Goal: Register for event/course: Sign up to attend an event or enroll in a course

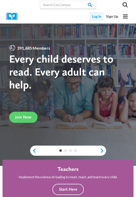
click at [99, 15] on link "Log In" at bounding box center [96, 16] width 14 height 9
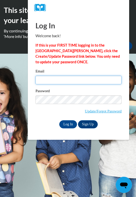
click at [70, 81] on input "Email" at bounding box center [78, 80] width 86 height 9
type input "lkblack2@crimson.ua.edu"
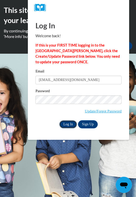
click at [68, 124] on input "Log In" at bounding box center [68, 124] width 18 height 8
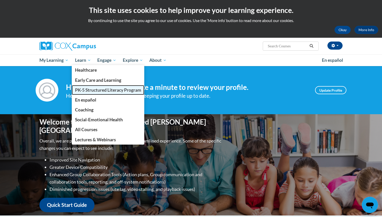
click at [87, 88] on span "PK-5 Structured Literacy Program" at bounding box center [108, 89] width 66 height 5
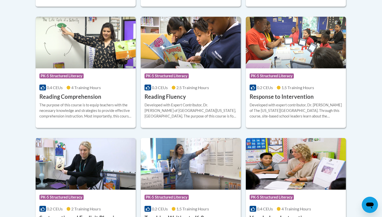
scroll to position [474, 0]
click at [190, 63] on img at bounding box center [191, 42] width 100 height 52
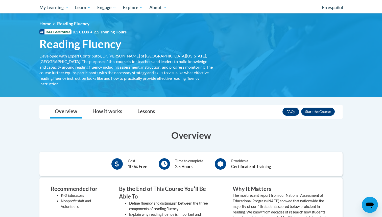
scroll to position [54, 0]
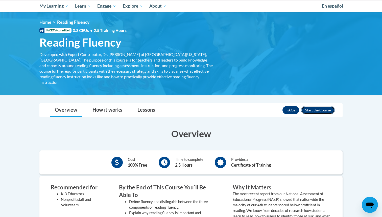
click at [322, 106] on button "Enroll" at bounding box center [318, 110] width 34 height 8
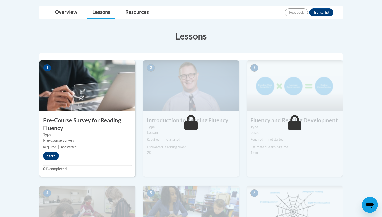
scroll to position [127, 0]
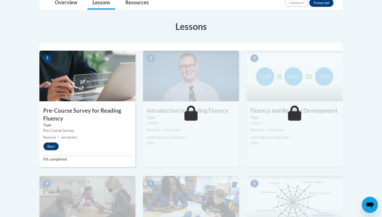
click at [53, 149] on button "Start" at bounding box center [51, 146] width 16 height 8
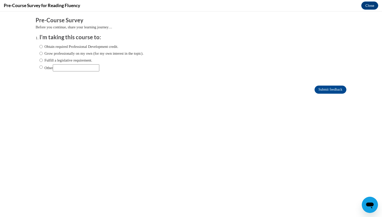
scroll to position [0, 0]
click at [73, 47] on label "Obtain required Professional Development credit." at bounding box center [78, 47] width 79 height 6
click at [43, 47] on input "Obtain required Professional Development credit." at bounding box center [40, 47] width 3 height 6
radio input "true"
click at [326, 91] on input "Submit feedback" at bounding box center [331, 89] width 32 height 8
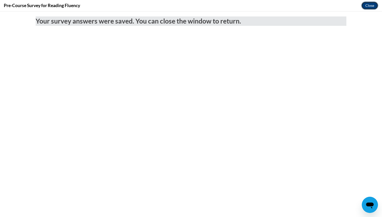
click at [370, 4] on button "Close" at bounding box center [369, 6] width 17 height 8
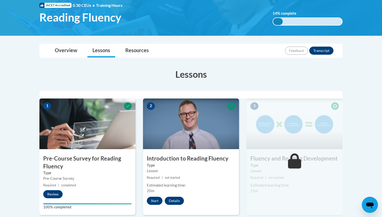
scroll to position [90, 0]
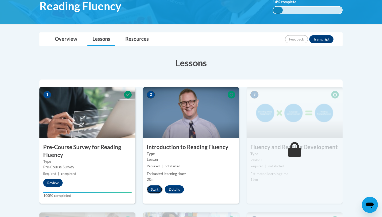
click at [156, 187] on button "Start" at bounding box center [155, 189] width 16 height 8
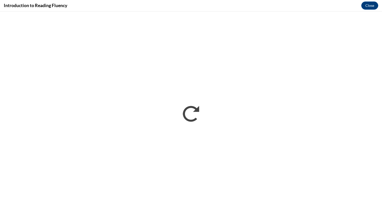
scroll to position [0, 0]
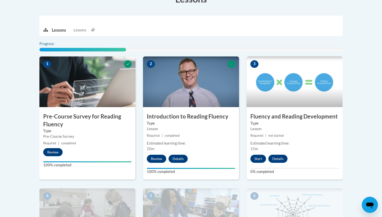
scroll to position [167, 0]
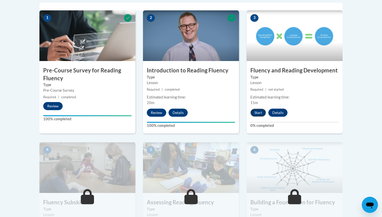
click at [259, 113] on button "Start" at bounding box center [258, 112] width 16 height 8
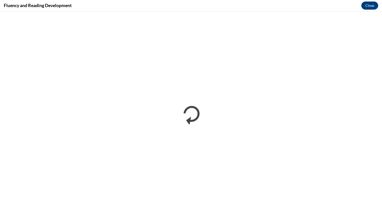
scroll to position [0, 0]
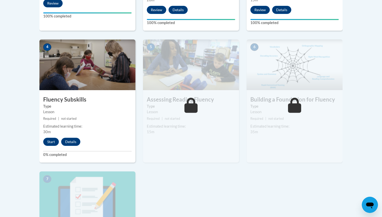
scroll to position [271, 0]
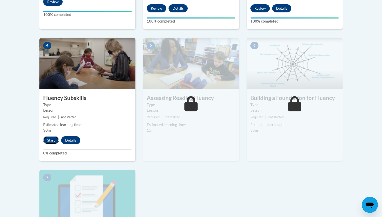
click at [50, 139] on button "Start" at bounding box center [51, 140] width 16 height 8
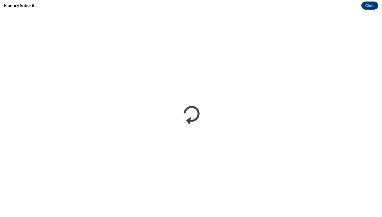
scroll to position [0, 0]
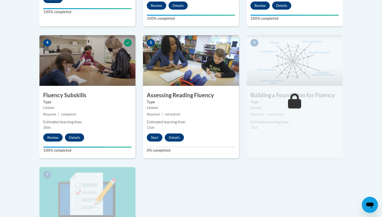
scroll to position [273, 0]
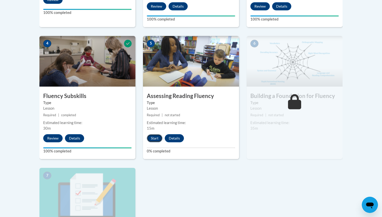
click at [154, 138] on button "Start" at bounding box center [155, 138] width 16 height 8
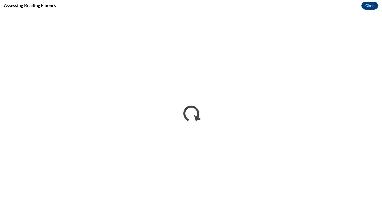
scroll to position [0, 0]
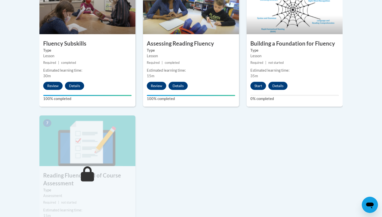
scroll to position [323, 0]
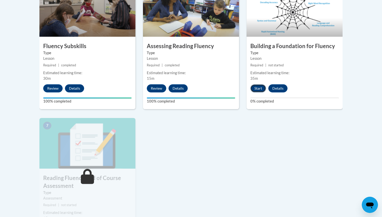
click at [259, 88] on button "Start" at bounding box center [258, 88] width 16 height 8
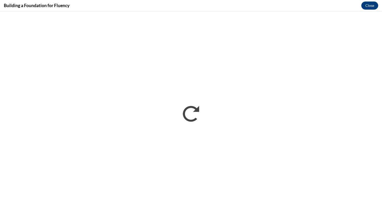
scroll to position [0, 0]
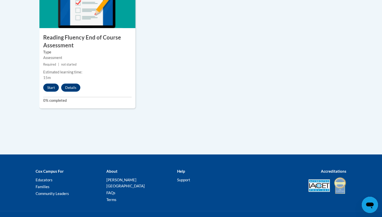
scroll to position [484, 0]
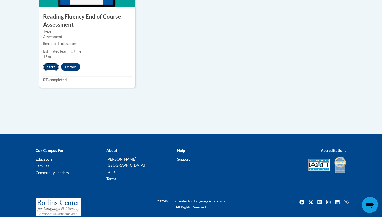
click at [51, 68] on button "Start" at bounding box center [51, 67] width 16 height 8
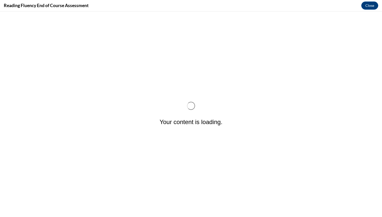
scroll to position [0, 0]
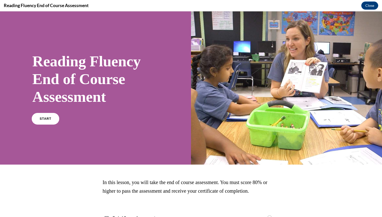
click at [42, 121] on link "START" at bounding box center [46, 119] width 28 height 12
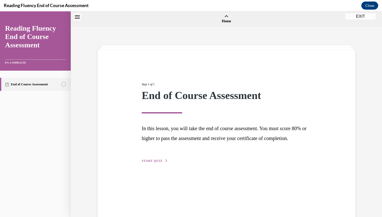
scroll to position [16, 0]
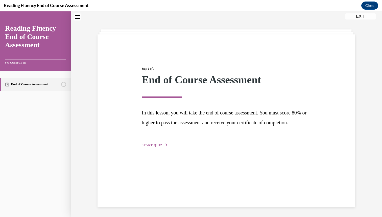
click at [145, 148] on div "Step 1 of 1 End of Course Assessment In this lesson, you will take the end of c…" at bounding box center [226, 101] width 177 height 93
click at [148, 147] on span "START QUIZ" at bounding box center [152, 145] width 21 height 4
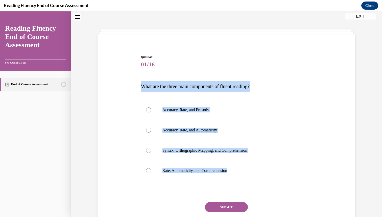
drag, startPoint x: 139, startPoint y: 85, endPoint x: 263, endPoint y: 191, distance: 162.9
click at [263, 191] on div "Question 01/16 What are the three main components of fluent reading?  Accuracy,…" at bounding box center [226, 141] width 260 height 204
click at [205, 130] on p "Accuracy, Rate, and Automaticity" at bounding box center [230, 129] width 137 height 5
click at [151, 130] on input "Accuracy, Rate, and Automaticity" at bounding box center [148, 129] width 5 height 5
radio input "true"
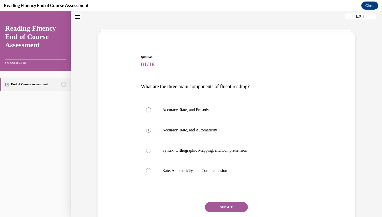
click at [226, 207] on button "SUBMIT" at bounding box center [226, 207] width 43 height 10
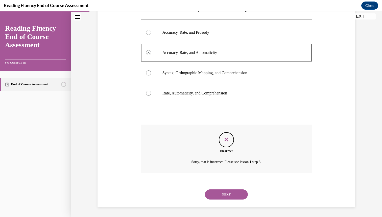
scroll to position [93, 0]
click at [226, 192] on button "NEXT" at bounding box center [226, 194] width 43 height 10
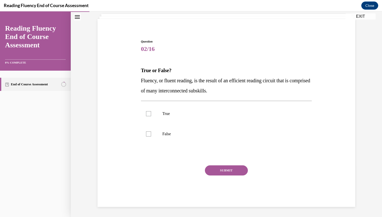
drag, startPoint x: 139, startPoint y: 66, endPoint x: 246, endPoint y: 93, distance: 109.4
click at [246, 93] on div "Question 02/16 True or False? Fluency, or fluent reading, is the result of an e…" at bounding box center [227, 119] width 174 height 175
copy div "True or False? Fluency, or fluent reading, is the result of an efficient readin…"
click at [157, 114] on label "True" at bounding box center [226, 113] width 171 height 20
click at [151, 114] on input "True" at bounding box center [148, 113] width 5 height 5
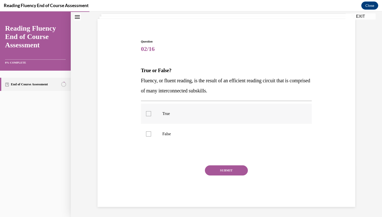
checkbox input "true"
click at [213, 172] on button "SUBMIT" at bounding box center [226, 170] width 43 height 10
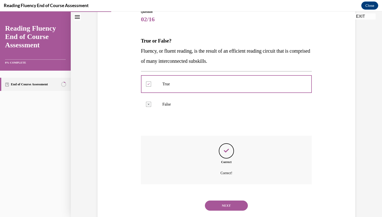
scroll to position [72, 0]
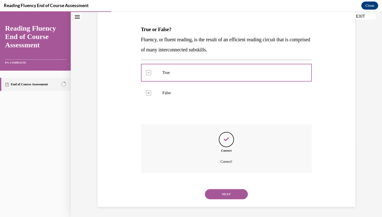
click at [227, 193] on button "NEXT" at bounding box center [226, 194] width 43 height 10
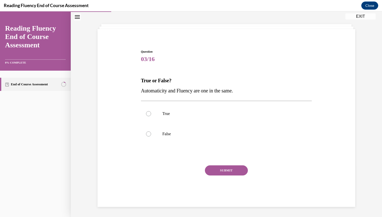
scroll to position [21, 0]
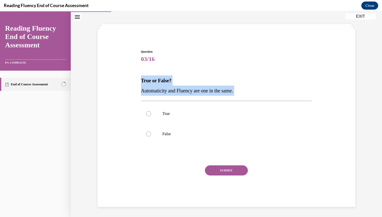
drag, startPoint x: 139, startPoint y: 79, endPoint x: 244, endPoint y: 96, distance: 106.5
click at [244, 96] on div "Question 03/16 True or False? Automaticity and Fluency are one in the same.  Tr…" at bounding box center [226, 120] width 260 height 172
copy div "True or False? Automaticity and Fluency are one in the same."
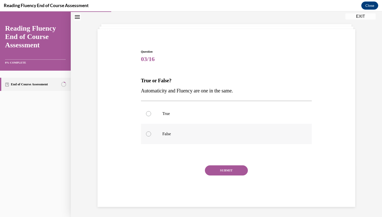
click at [190, 140] on label "False" at bounding box center [226, 134] width 171 height 20
click at [151, 136] on input "False" at bounding box center [148, 133] width 5 height 5
radio input "true"
click at [218, 170] on button "SUBMIT" at bounding box center [226, 170] width 43 height 10
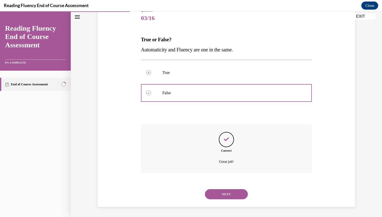
click at [222, 196] on button "NEXT" at bounding box center [226, 194] width 43 height 10
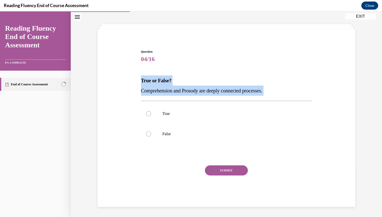
drag, startPoint x: 139, startPoint y: 75, endPoint x: 274, endPoint y: 96, distance: 136.5
click at [274, 96] on div "Question 04/16 True or False? Comprehension and Prosody are deeply connected pr…" at bounding box center [226, 120] width 260 height 172
copy div "True or False? Comprehension and Prosody are deeply connected processes."
click at [169, 107] on label "True" at bounding box center [226, 113] width 171 height 20
click at [151, 111] on input "True" at bounding box center [148, 113] width 5 height 5
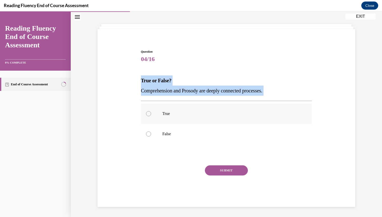
radio input "true"
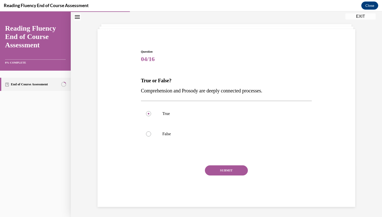
click at [220, 169] on button "SUBMIT" at bounding box center [226, 170] width 43 height 10
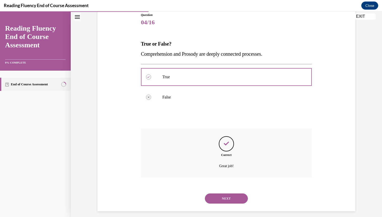
scroll to position [62, 0]
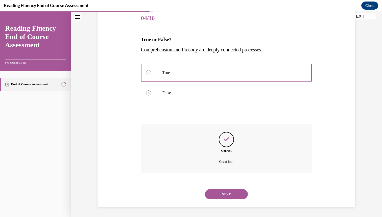
click at [220, 191] on button "NEXT" at bounding box center [226, 194] width 43 height 10
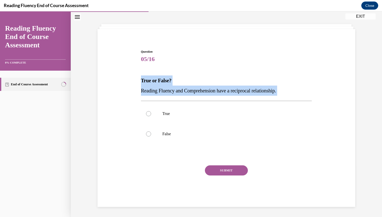
drag, startPoint x: 136, startPoint y: 76, endPoint x: 315, endPoint y: 97, distance: 180.7
click at [315, 97] on div "Question 05/16 True or False? Reading Fluency and Comprehension have a reciproc…" at bounding box center [226, 120] width 260 height 172
copy div "True or False? Reading Fluency and Comprehension have a reciprocal relationship."
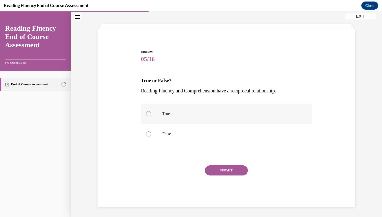
click at [165, 117] on label "True" at bounding box center [226, 113] width 171 height 20
click at [151, 116] on input "True" at bounding box center [148, 113] width 5 height 5
radio input "true"
click at [217, 172] on button "SUBMIT" at bounding box center [226, 170] width 43 height 10
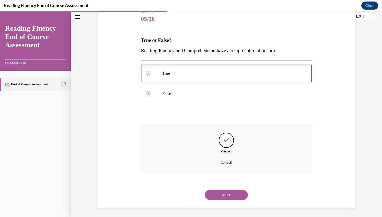
scroll to position [62, 0]
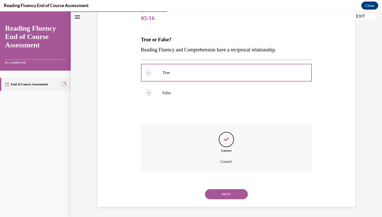
click at [224, 193] on button "NEXT" at bounding box center [226, 194] width 43 height 10
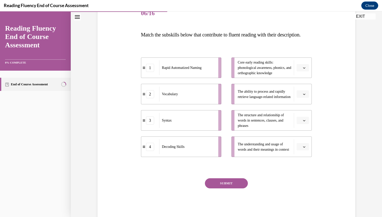
scroll to position [67, 0]
click at [301, 97] on button "button" at bounding box center [303, 94] width 12 height 8
click at [304, 122] on div "1" at bounding box center [302, 125] width 13 height 10
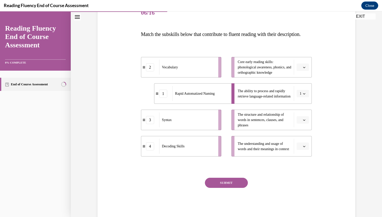
click at [302, 150] on button "button" at bounding box center [303, 146] width 12 height 8
click at [301, 187] on span "2" at bounding box center [301, 187] width 2 height 4
click at [301, 70] on span "Please select an option" at bounding box center [301, 67] width 2 height 5
click at [298, 130] on div "4" at bounding box center [302, 129] width 13 height 10
click at [303, 124] on button "button" at bounding box center [303, 120] width 12 height 8
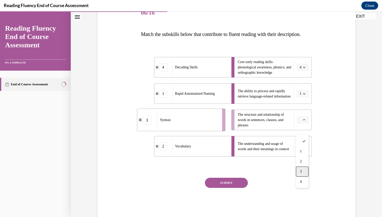
click at [303, 168] on div "3" at bounding box center [302, 171] width 13 height 10
click at [232, 187] on button "SUBMIT" at bounding box center [226, 182] width 43 height 10
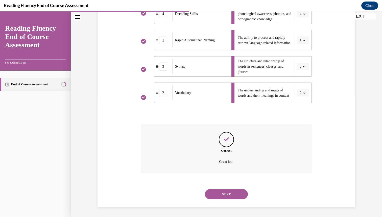
scroll to position [131, 0]
click at [226, 197] on button "NEXT" at bounding box center [226, 194] width 43 height 10
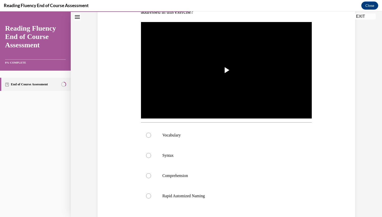
scroll to position [101, 0]
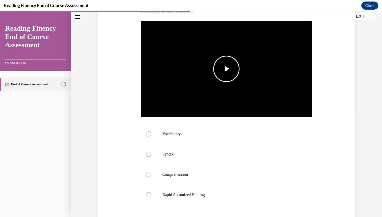
click at [226, 69] on span "Video player" at bounding box center [226, 69] width 0 height 0
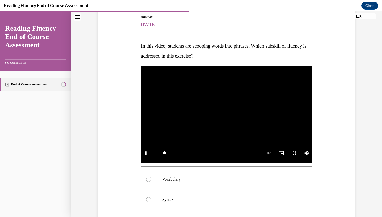
scroll to position [56, 0]
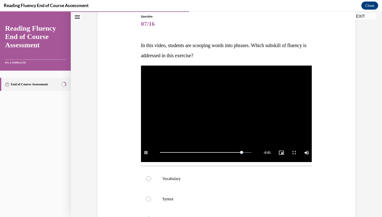
click at [258, 107] on video "Video player" at bounding box center [226, 113] width 171 height 96
drag, startPoint x: 244, startPoint y: 151, endPoint x: 157, endPoint y: 149, distance: 87.7
click at [157, 149] on div "Play Loaded : 100.00% 0:00 0:00 Remaining Time - 0:07 1x Playback Rate 1x Capti…" at bounding box center [226, 152] width 171 height 19
click at [145, 152] on span "Video player" at bounding box center [146, 152] width 10 height 0
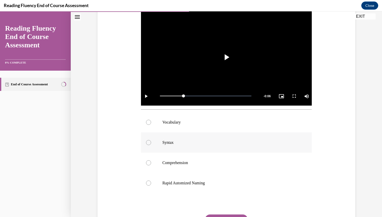
click at [167, 136] on label "Syntax" at bounding box center [226, 142] width 171 height 20
click at [151, 140] on input "Syntax" at bounding box center [148, 142] width 5 height 5
radio input "true"
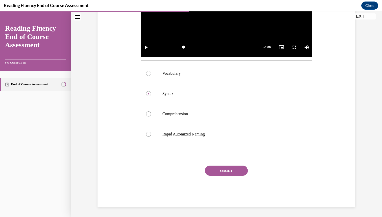
click at [241, 169] on button "SUBMIT" at bounding box center [226, 170] width 43 height 10
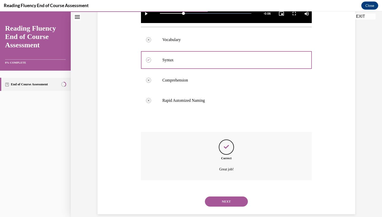
scroll to position [202, 0]
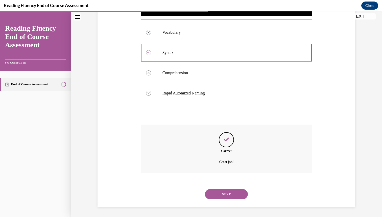
click at [230, 195] on button "NEXT" at bounding box center [226, 194] width 43 height 10
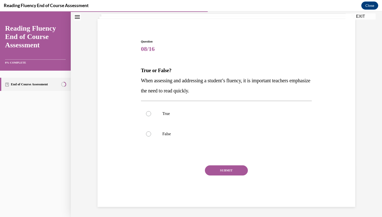
drag, startPoint x: 141, startPoint y: 68, endPoint x: 219, endPoint y: 90, distance: 81.4
click at [219, 90] on div "True or False? When assessing and addressing a student’s fluency, it is importa…" at bounding box center [226, 80] width 171 height 30
copy div "True or False? When assessing and addressing a student’s fluency, it is importa…"
click at [195, 128] on label "False" at bounding box center [226, 134] width 171 height 20
click at [151, 131] on input "False" at bounding box center [148, 133] width 5 height 5
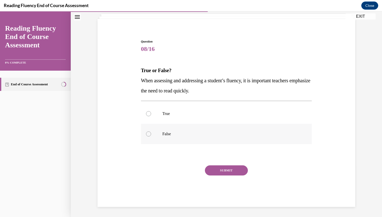
radio input "true"
click at [217, 170] on button "SUBMIT" at bounding box center [226, 170] width 43 height 10
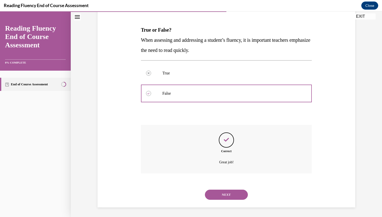
scroll to position [72, 0]
click at [225, 196] on button "NEXT" at bounding box center [226, 194] width 43 height 10
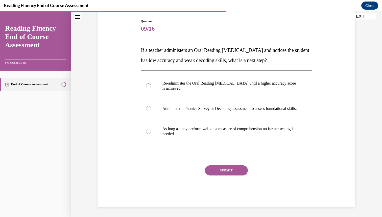
scroll to position [56, 0]
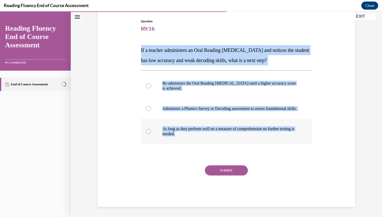
drag, startPoint x: 139, startPoint y: 42, endPoint x: 223, endPoint y: 139, distance: 129.0
click at [223, 139] on div "Question 09/16 If a teacher administers an Oral Reading Fluency assessment and …" at bounding box center [226, 105] width 260 height 203
copy div "If a teacher administers an Oral Reading Fluency assessment and notices the stu…"
click at [189, 106] on p "Administer a Phonics Survey or Decoding assessment to assess foundational skill…" at bounding box center [230, 108] width 137 height 5
click at [151, 106] on input "Administer a Phonics Survey or Decoding assessment to assess foundational skill…" at bounding box center [148, 108] width 5 height 5
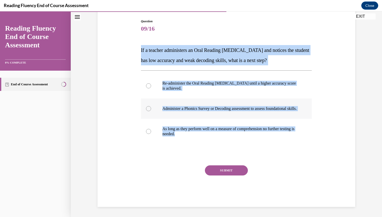
radio input "true"
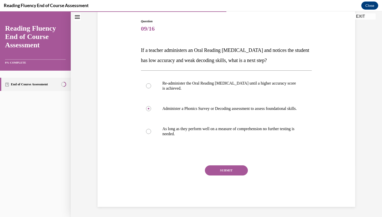
click at [216, 170] on button "SUBMIT" at bounding box center [226, 170] width 43 height 10
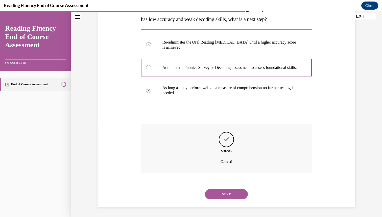
click at [223, 194] on button "NEXT" at bounding box center [226, 194] width 43 height 10
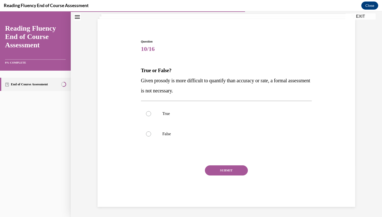
drag, startPoint x: 140, startPoint y: 63, endPoint x: 207, endPoint y: 91, distance: 73.0
click at [207, 91] on div "Question 10/16 True or False? Given prosody is more difficult to quantify than …" at bounding box center [227, 119] width 174 height 175
copy div "True or False? Given prosody is more difficult to quantify than accuracy or rat…"
click at [157, 128] on label "False" at bounding box center [226, 134] width 171 height 20
click at [151, 131] on input "False" at bounding box center [148, 133] width 5 height 5
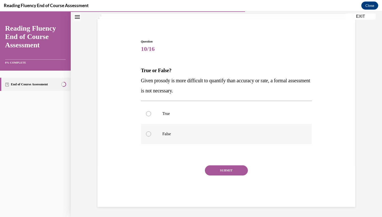
radio input "true"
click at [220, 168] on button "SUBMIT" at bounding box center [226, 170] width 43 height 10
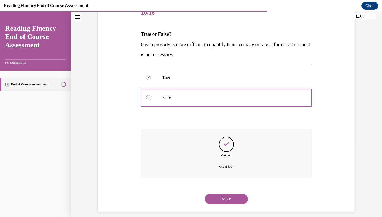
scroll to position [72, 0]
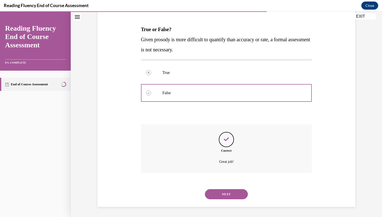
click at [218, 194] on button "NEXT" at bounding box center [226, 194] width 43 height 10
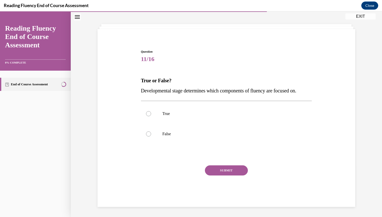
scroll to position [21, 0]
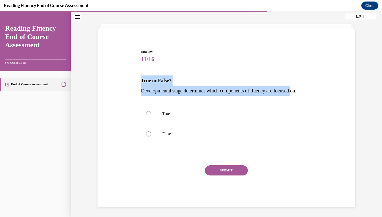
drag, startPoint x: 141, startPoint y: 77, endPoint x: 305, endPoint y: 89, distance: 164.5
click at [305, 89] on div "True or False? Developmental stage determines which components of fluency are f…" at bounding box center [226, 85] width 171 height 20
copy div "True or False? Developmental stage determines which components of fluency are f…"
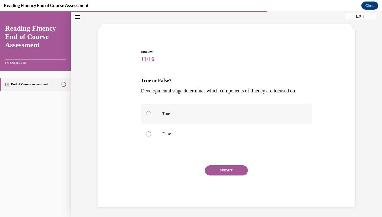
click at [152, 115] on label "True" at bounding box center [226, 113] width 171 height 20
click at [151, 115] on input "True" at bounding box center [148, 113] width 5 height 5
radio input "true"
click at [222, 170] on button "SUBMIT" at bounding box center [226, 170] width 43 height 10
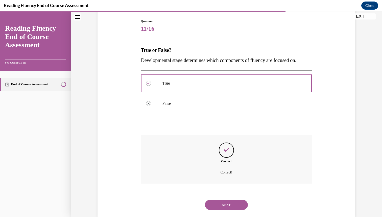
scroll to position [62, 0]
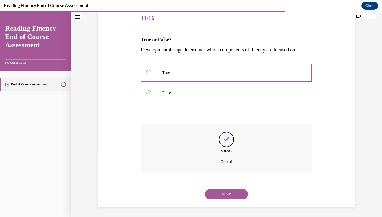
click at [226, 194] on button "NEXT" at bounding box center [226, 194] width 43 height 10
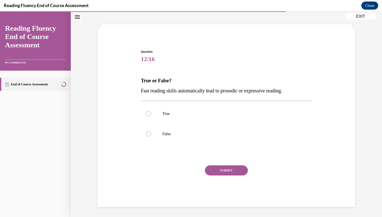
drag, startPoint x: 139, startPoint y: 77, endPoint x: 323, endPoint y: 89, distance: 184.4
click at [323, 89] on div "Question 12/16 True or False? Fast reading skills automatically lead to prosodi…" at bounding box center [226, 120] width 260 height 172
copy div "True or False? Fast reading skills automatically lead to prosodic or expressive…"
click at [178, 141] on label "False" at bounding box center [226, 134] width 171 height 20
click at [151, 136] on input "False" at bounding box center [148, 133] width 5 height 5
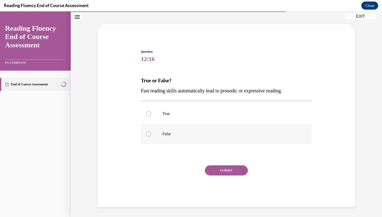
radio input "true"
click at [216, 172] on button "SUBMIT" at bounding box center [226, 170] width 43 height 10
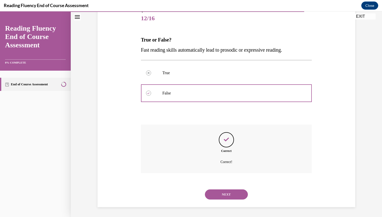
scroll to position [62, 0]
click at [224, 193] on button "NEXT" at bounding box center [226, 194] width 43 height 10
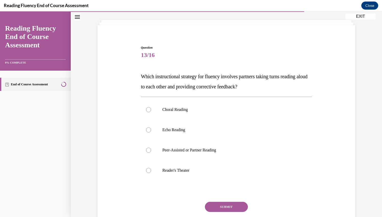
scroll to position [26, 0]
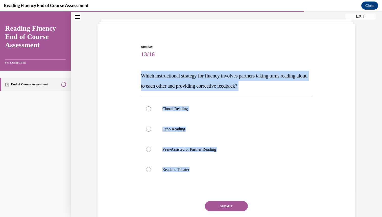
drag, startPoint x: 140, startPoint y: 71, endPoint x: 229, endPoint y: 195, distance: 152.5
click at [229, 195] on div "Question 13/16 Which instructional strategy for fluency involves partners takin…" at bounding box center [227, 139] width 174 height 205
copy div "Which instructional strategy for fluency involves partners taking turns reading…"
click at [172, 185] on div "Question 13/16 Which instructional strategy for fluency involves partners takin…" at bounding box center [226, 143] width 171 height 198
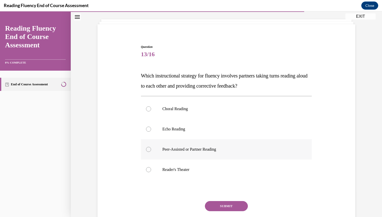
click at [203, 147] on p "Peer-Assisted or Partner Reading" at bounding box center [230, 149] width 137 height 5
click at [151, 147] on input "Peer-Assisted or Partner Reading" at bounding box center [148, 149] width 5 height 5
radio input "true"
click at [221, 209] on button "SUBMIT" at bounding box center [226, 206] width 43 height 10
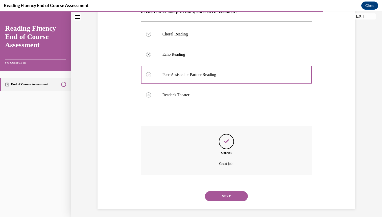
scroll to position [102, 0]
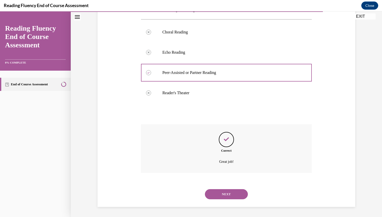
click at [224, 195] on button "NEXT" at bounding box center [226, 194] width 43 height 10
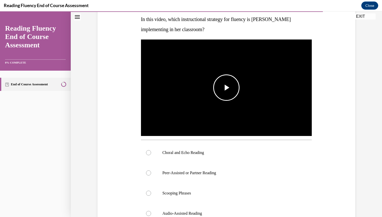
scroll to position [83, 0]
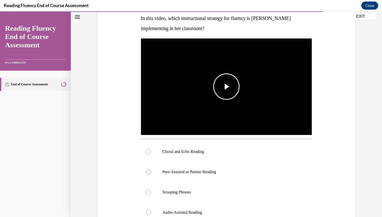
click at [226, 86] on span "Video player" at bounding box center [226, 86] width 0 height 0
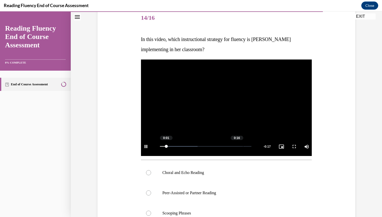
scroll to position [59, 0]
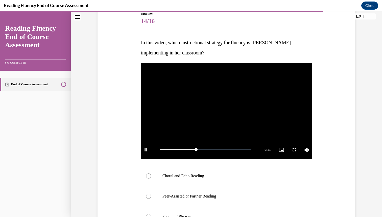
click at [233, 103] on video "Video player" at bounding box center [226, 111] width 171 height 96
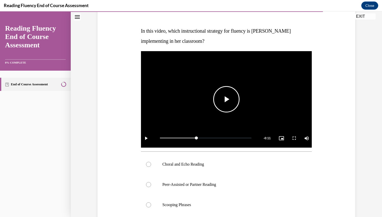
scroll to position [79, 0]
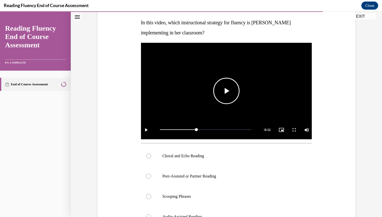
click at [226, 91] on span "Video player" at bounding box center [226, 91] width 0 height 0
click at [203, 156] on p "Choral and Echo Reading" at bounding box center [230, 155] width 137 height 5
click at [151, 156] on input "Choral and Echo Reading" at bounding box center [148, 155] width 5 height 5
radio input "true"
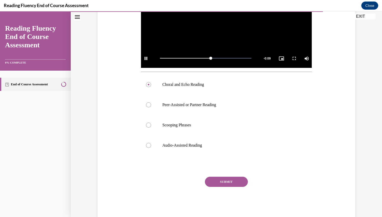
scroll to position [160, 0]
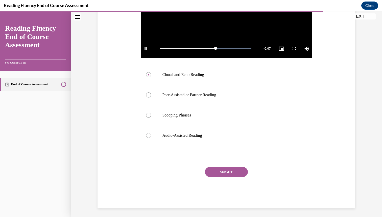
click at [222, 172] on button "SUBMIT" at bounding box center [226, 172] width 43 height 10
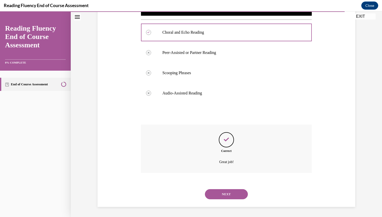
click at [224, 193] on button "NEXT" at bounding box center [226, 194] width 43 height 10
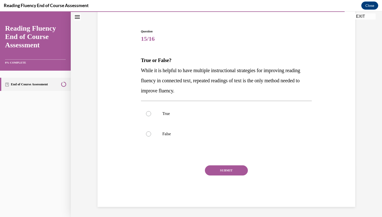
scroll to position [41, 0]
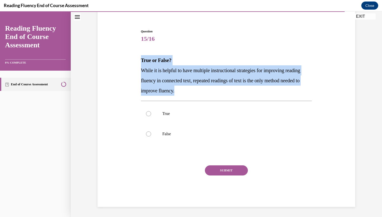
drag, startPoint x: 140, startPoint y: 57, endPoint x: 207, endPoint y: 93, distance: 76.3
click at [207, 93] on div "Question 15/16 True or False? While it is helpful to have multiple instructiona…" at bounding box center [227, 113] width 174 height 185
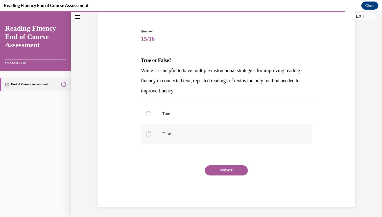
click at [160, 131] on label "False" at bounding box center [226, 134] width 171 height 20
click at [151, 131] on input "False" at bounding box center [148, 133] width 5 height 5
radio input "true"
click at [214, 167] on button "SUBMIT" at bounding box center [226, 170] width 43 height 10
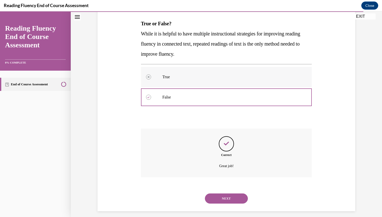
scroll to position [82, 0]
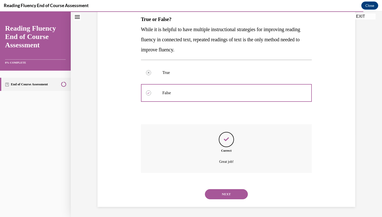
click at [224, 189] on button "NEXT" at bounding box center [226, 194] width 43 height 10
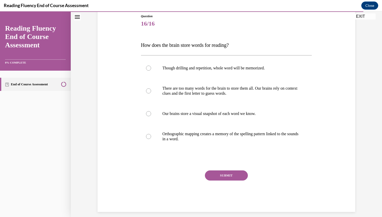
scroll to position [61, 0]
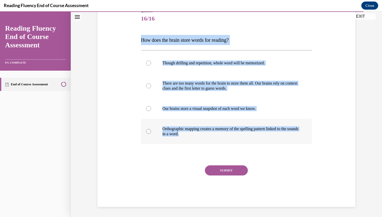
drag, startPoint x: 138, startPoint y: 45, endPoint x: 239, endPoint y: 135, distance: 135.8
click at [239, 135] on div "Question 16/16 How does the brain store words for reading? Though drilling and …" at bounding box center [226, 100] width 260 height 213
click at [272, 41] on p "How does the brain store words for reading?" at bounding box center [226, 40] width 171 height 10
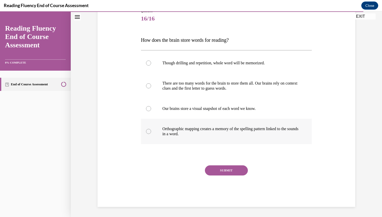
click at [207, 129] on p "Orthographic mapping creates a memory of the spelling pattern linked to the sou…" at bounding box center [230, 131] width 137 height 10
click at [151, 129] on input "Orthographic mapping creates a memory of the spelling pattern linked to the sou…" at bounding box center [148, 131] width 5 height 5
radio input "true"
click at [224, 170] on button "SUBMIT" at bounding box center [226, 170] width 43 height 10
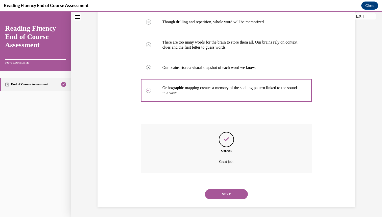
click at [232, 195] on button "NEXT" at bounding box center [226, 194] width 43 height 10
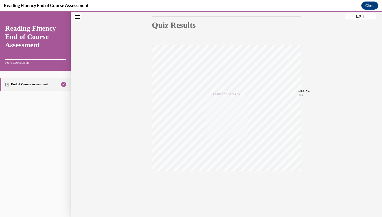
click at [358, 18] on button "EXIT" at bounding box center [360, 16] width 30 height 6
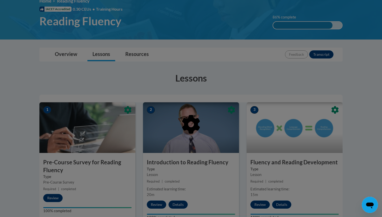
scroll to position [64, 0]
